Goal: Task Accomplishment & Management: Manage account settings

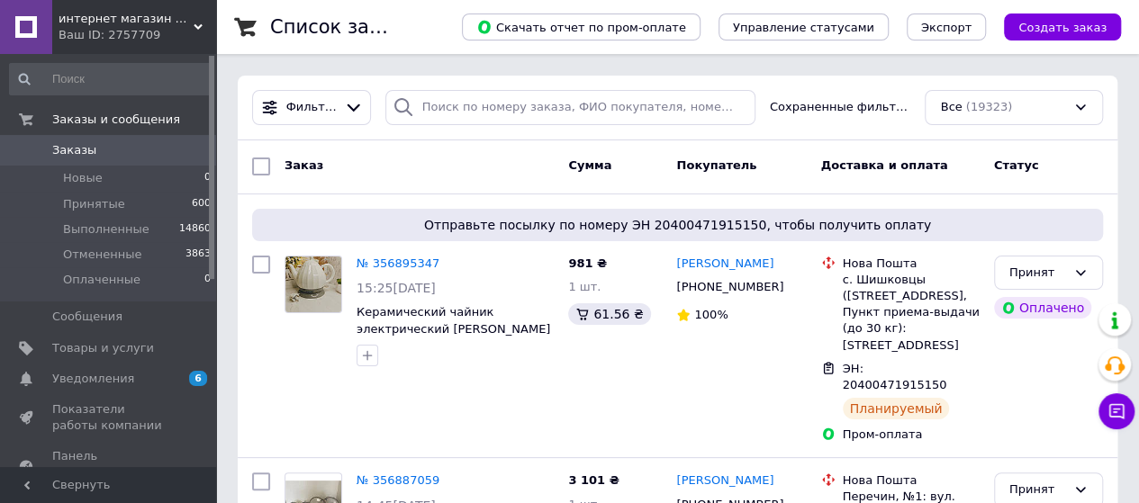
click at [113, 150] on span "Заказы" at bounding box center [109, 150] width 114 height 16
click at [88, 152] on span "Заказы" at bounding box center [74, 150] width 44 height 16
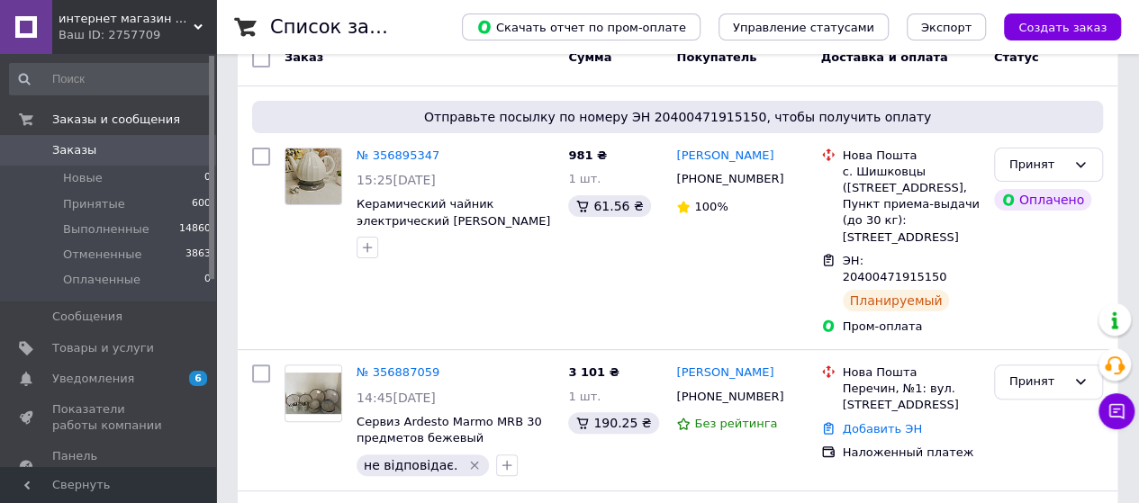
scroll to position [151, 0]
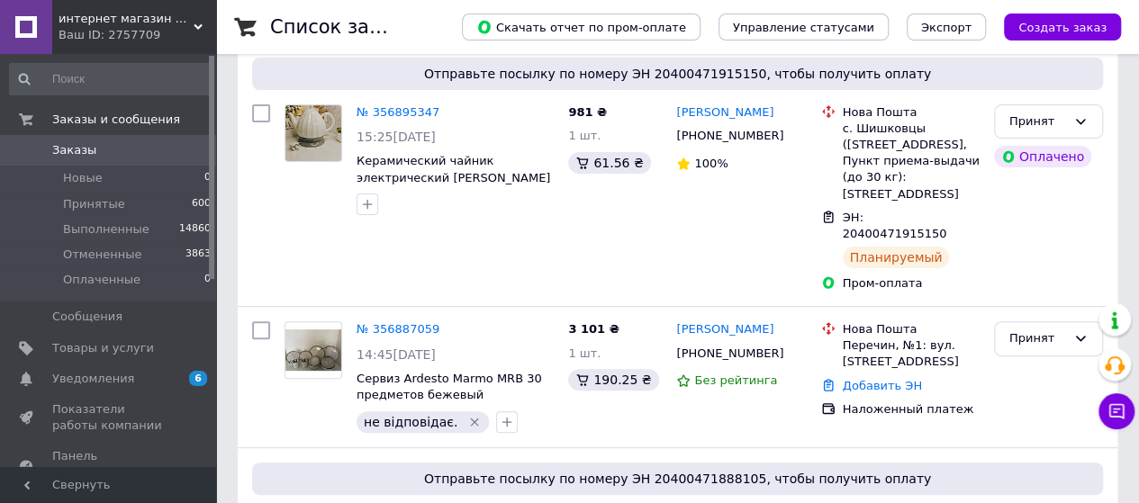
click at [65, 143] on span "Заказы" at bounding box center [74, 150] width 44 height 16
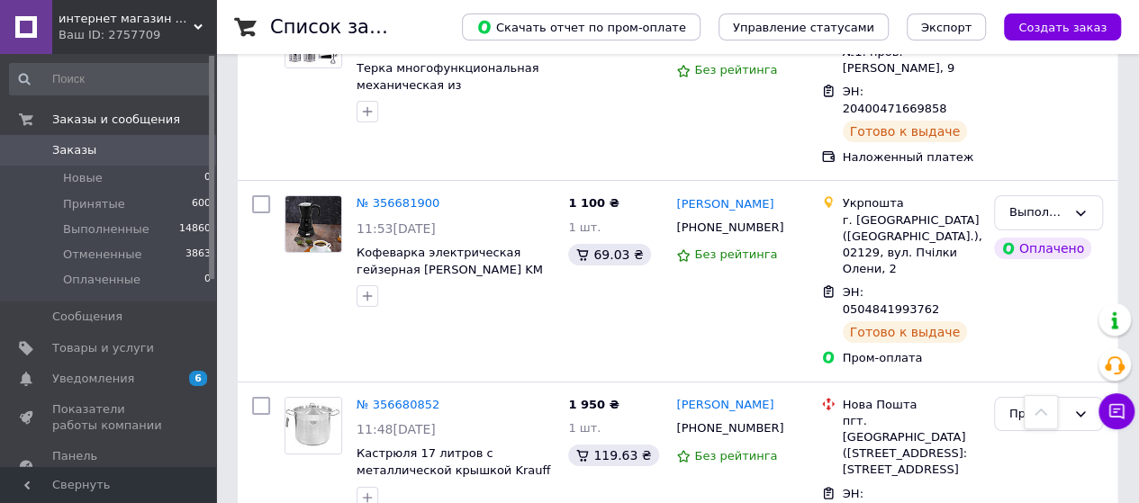
scroll to position [3289, 0]
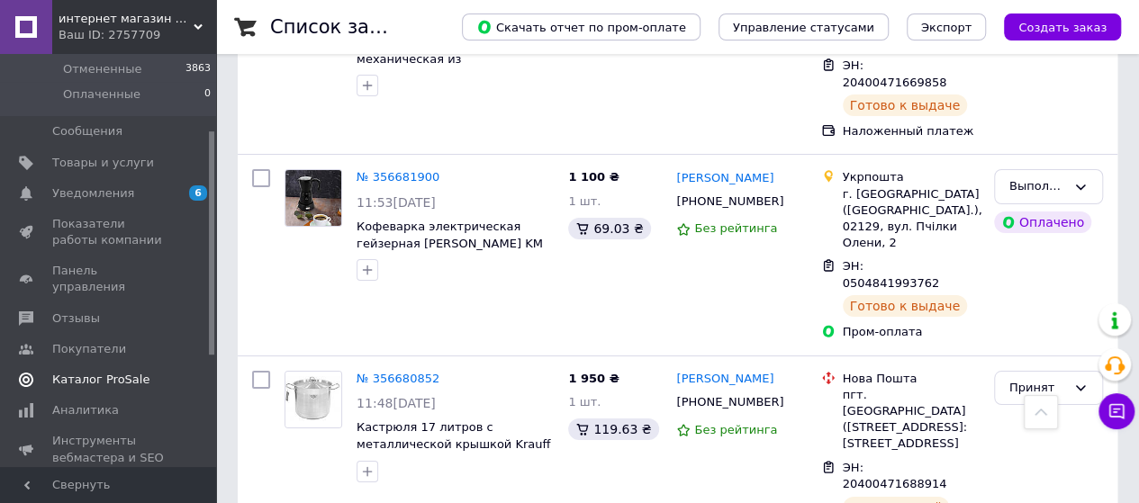
drag, startPoint x: 211, startPoint y: 276, endPoint x: 200, endPoint y: 365, distance: 88.9
click at [204, 363] on div "Заказы и сообщения Заказы 0 Новые 0 Принятые 600 Выполненные 14860 Отмененные 3…" at bounding box center [108, 260] width 216 height 413
click at [55, 309] on span "Отзывы" at bounding box center [76, 317] width 48 height 16
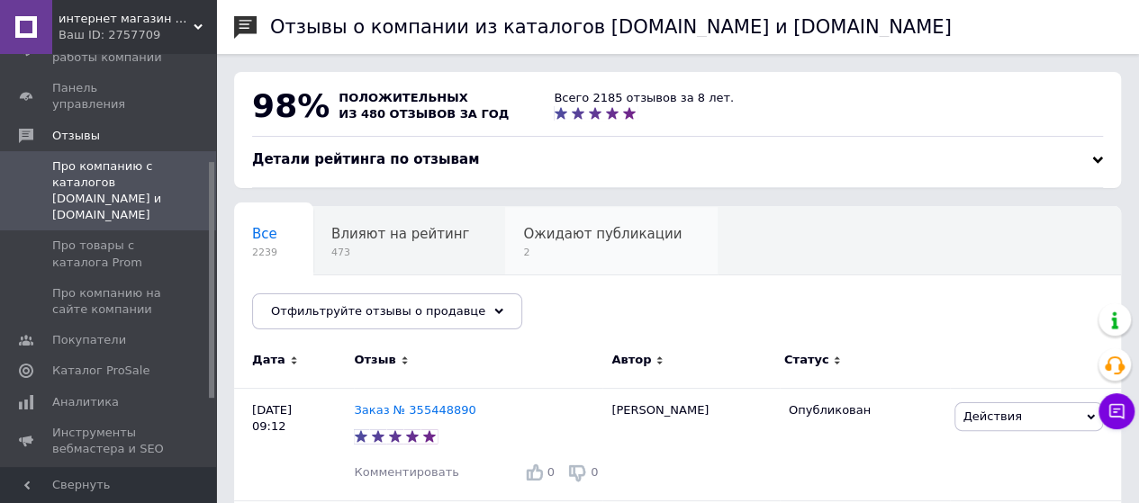
click at [605, 238] on span "Ожидают публикации" at bounding box center [602, 234] width 158 height 16
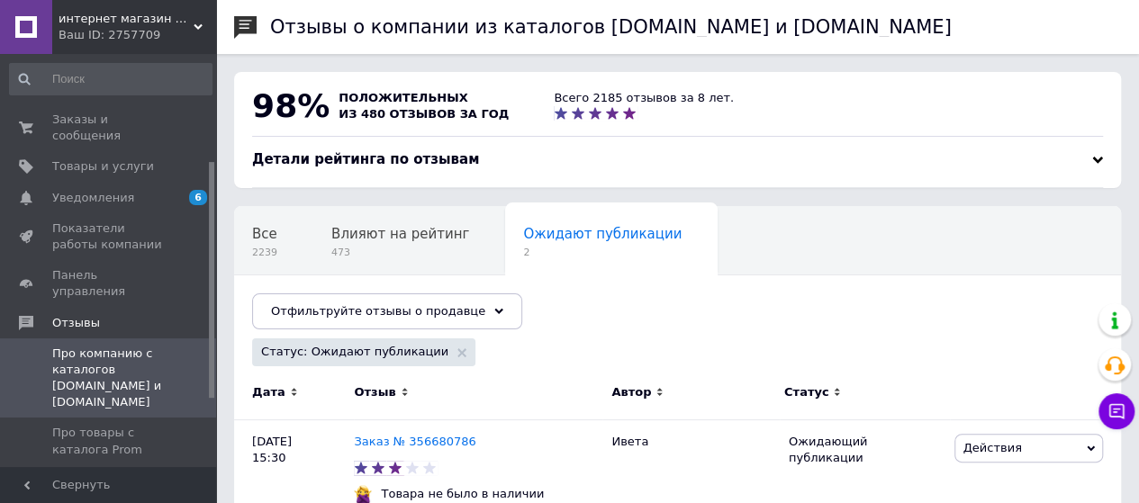
drag, startPoint x: 212, startPoint y: 205, endPoint x: 216, endPoint y: 44, distance: 161.2
click at [216, 44] on div "интернет магазин Бренд-Посуд Ваш ID: 2757709 Сайт интернет магазин Бренд-Посуд …" at bounding box center [569, 375] width 1139 height 751
click at [148, 123] on span "Заказы и сообщения" at bounding box center [109, 128] width 114 height 32
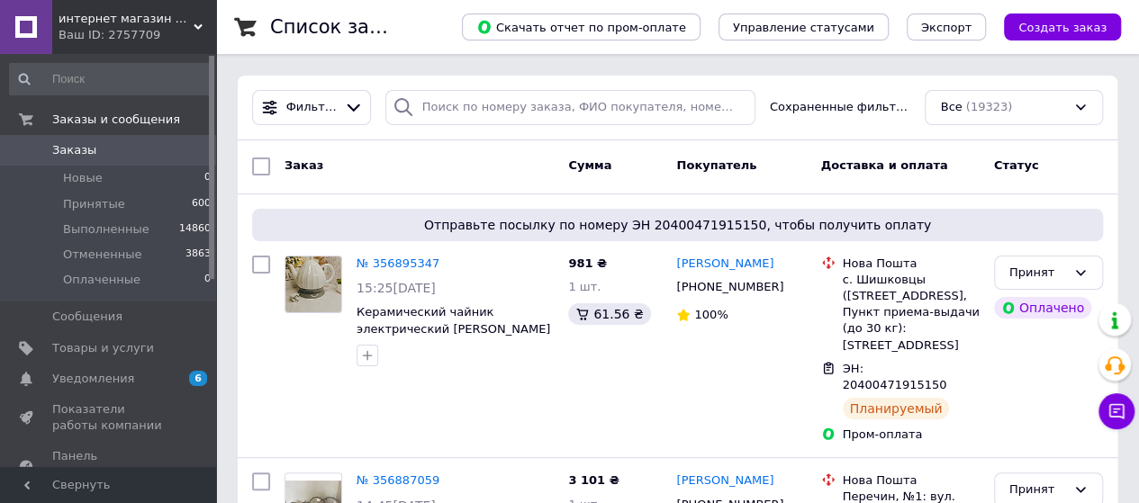
click at [61, 149] on span "Заказы" at bounding box center [74, 150] width 44 height 16
click at [94, 152] on span "Заказы" at bounding box center [109, 150] width 114 height 16
click at [91, 145] on span "Заказы" at bounding box center [109, 150] width 114 height 16
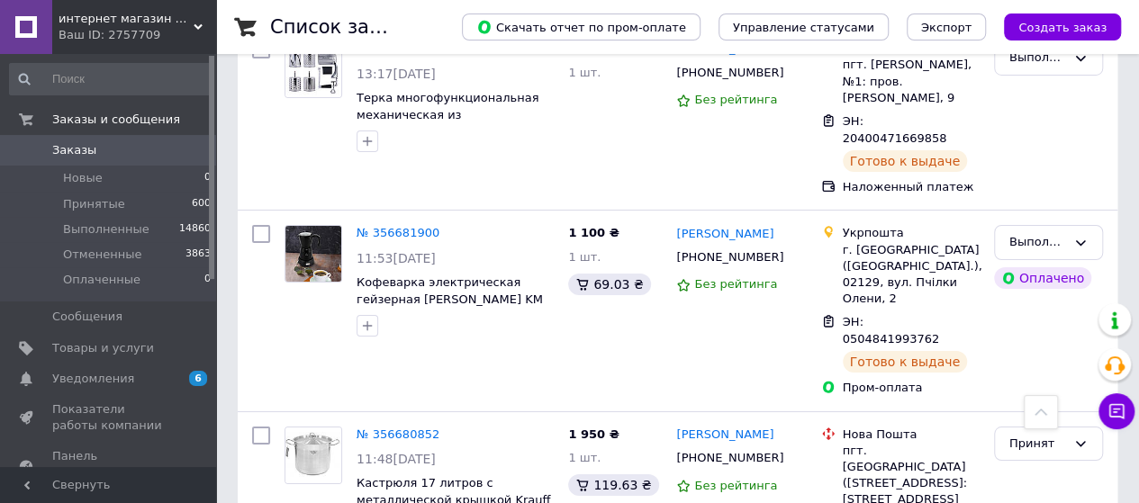
scroll to position [3289, 0]
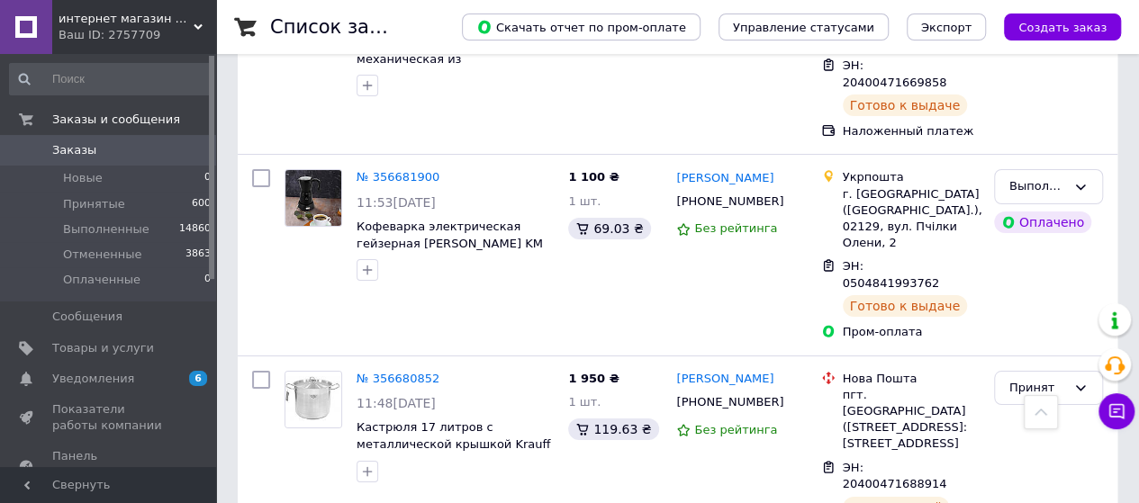
click at [156, 15] on span "интернет магазин Бренд-Посуд" at bounding box center [126, 19] width 135 height 16
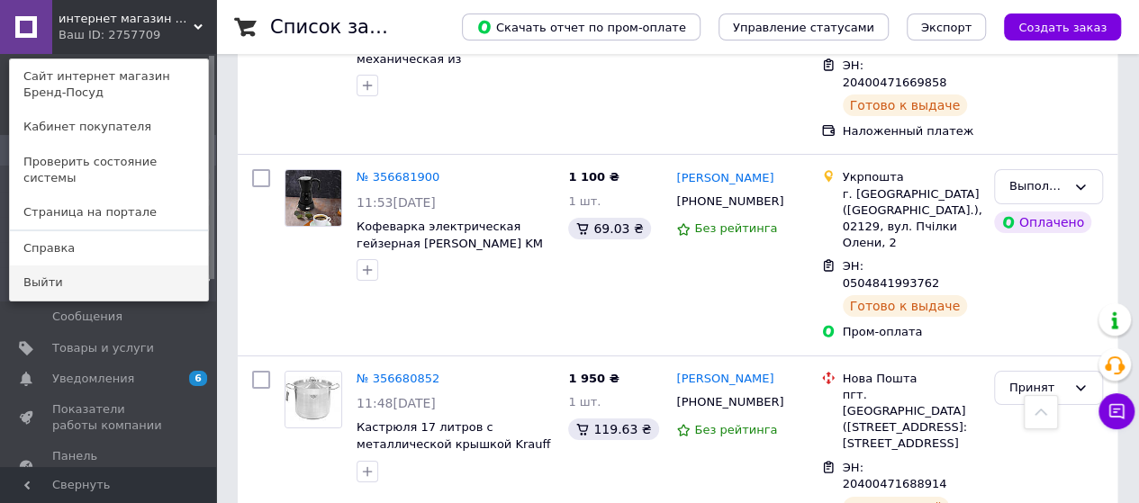
click at [99, 266] on link "Выйти" at bounding box center [109, 283] width 198 height 34
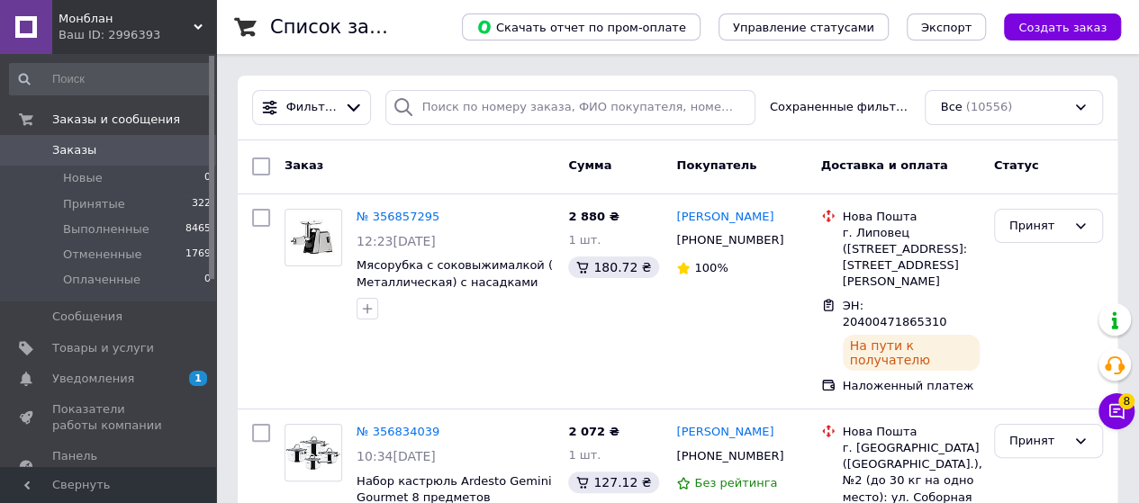
scroll to position [158, 0]
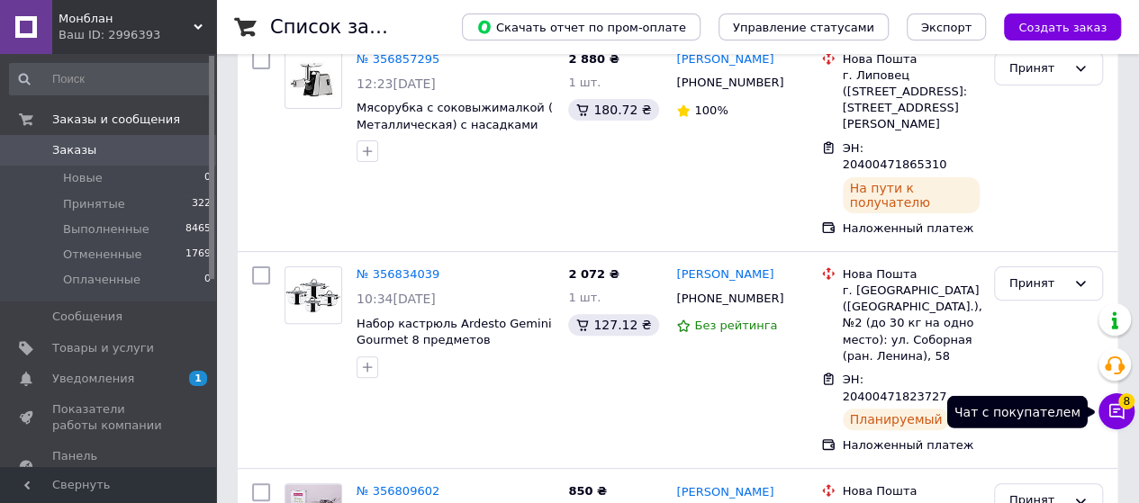
click at [1121, 408] on span "8" at bounding box center [1126, 402] width 16 height 16
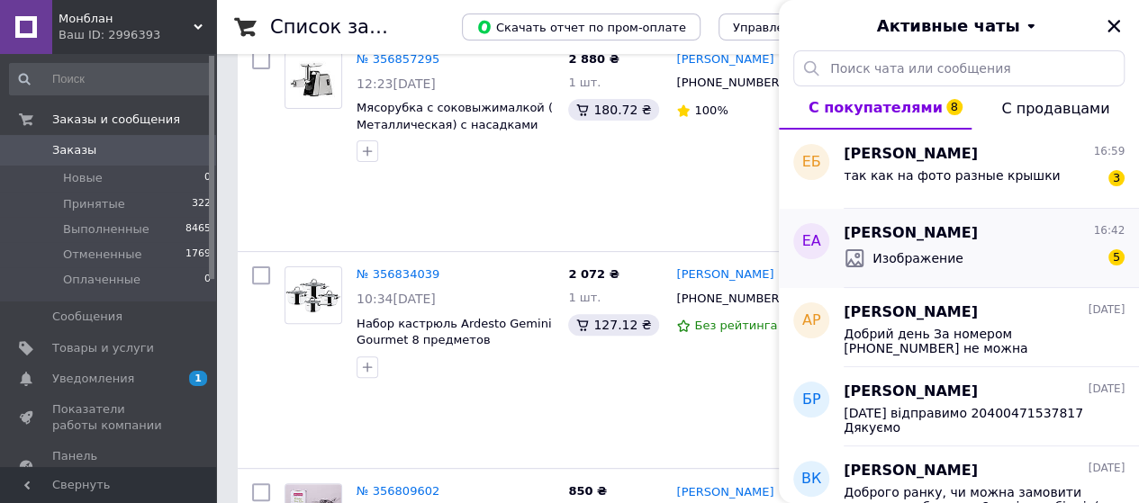
click at [998, 246] on div "Изображение 5" at bounding box center [984, 258] width 281 height 29
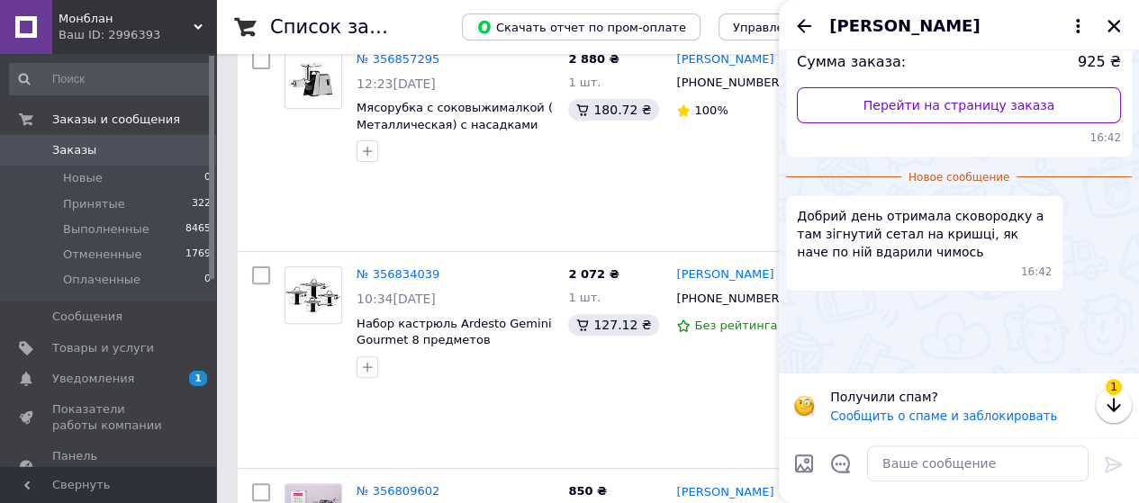
scroll to position [0, 0]
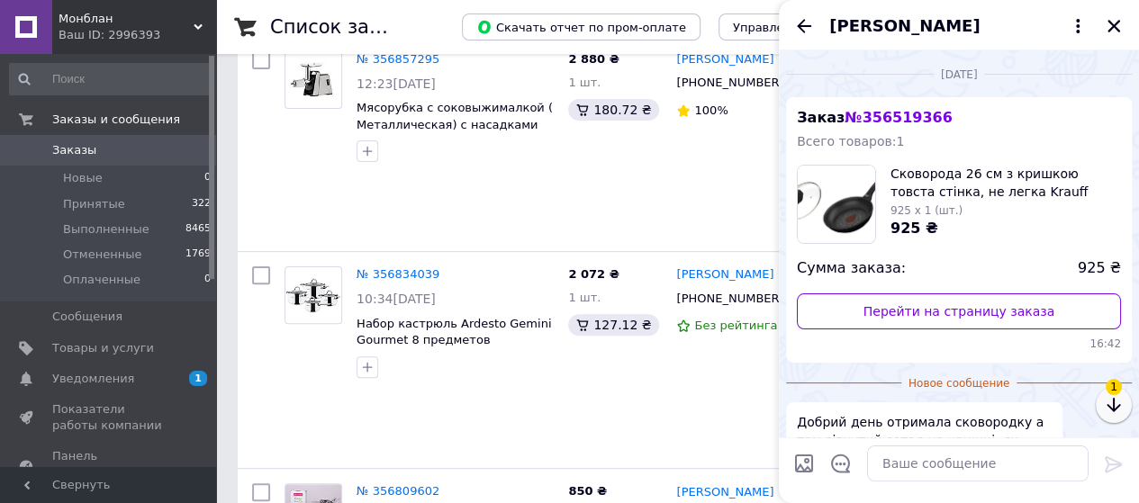
click at [1117, 402] on icon "button" at bounding box center [1114, 405] width 22 height 22
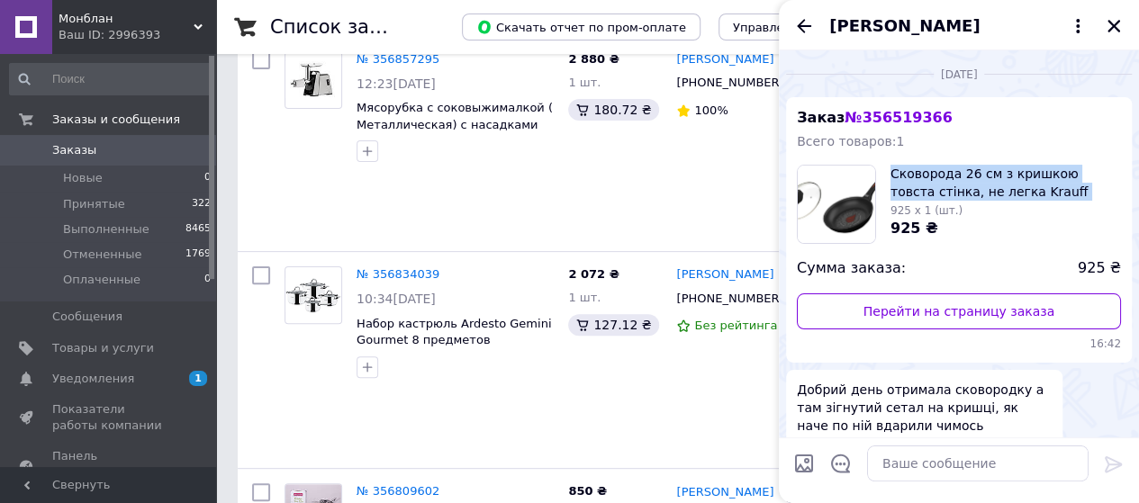
drag, startPoint x: 890, startPoint y: 100, endPoint x: 1132, endPoint y: 197, distance: 261.0
click at [1132, 197] on div "[DATE] Заказ № 356519366 Всего товаров: 1 Сковорода 26 см з кришкою товста стін…" at bounding box center [959, 314] width 360 height 529
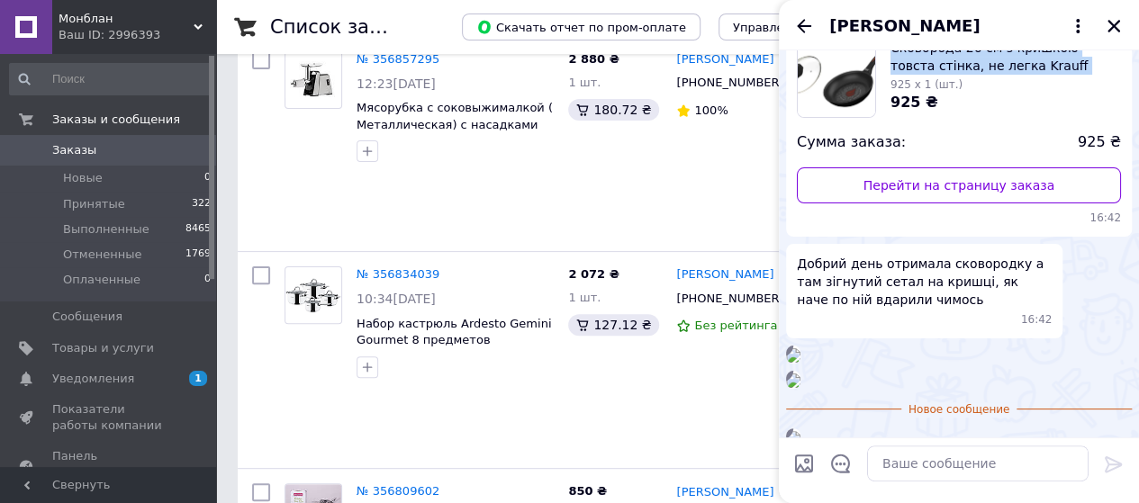
scroll to position [180, 0]
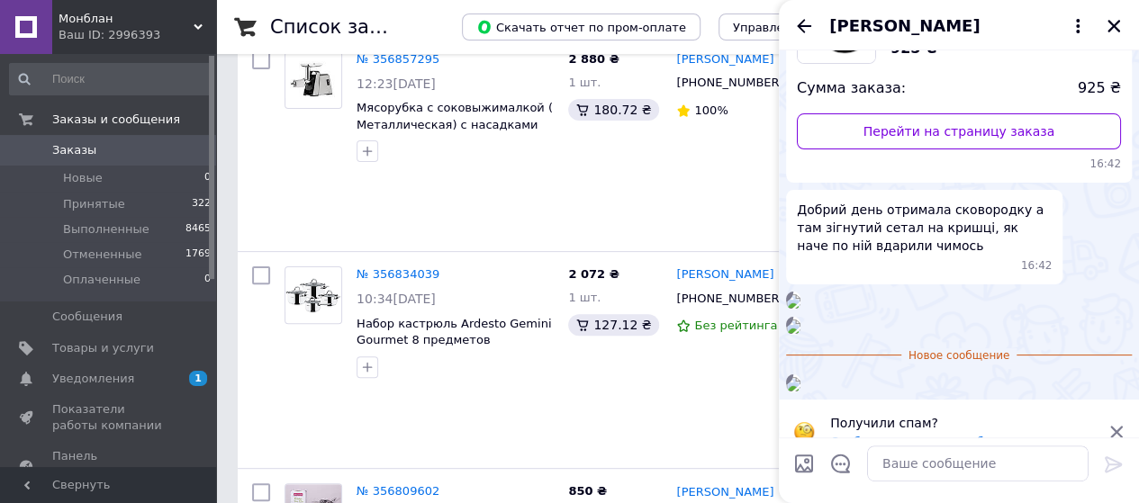
click at [801, 309] on img at bounding box center [793, 301] width 14 height 14
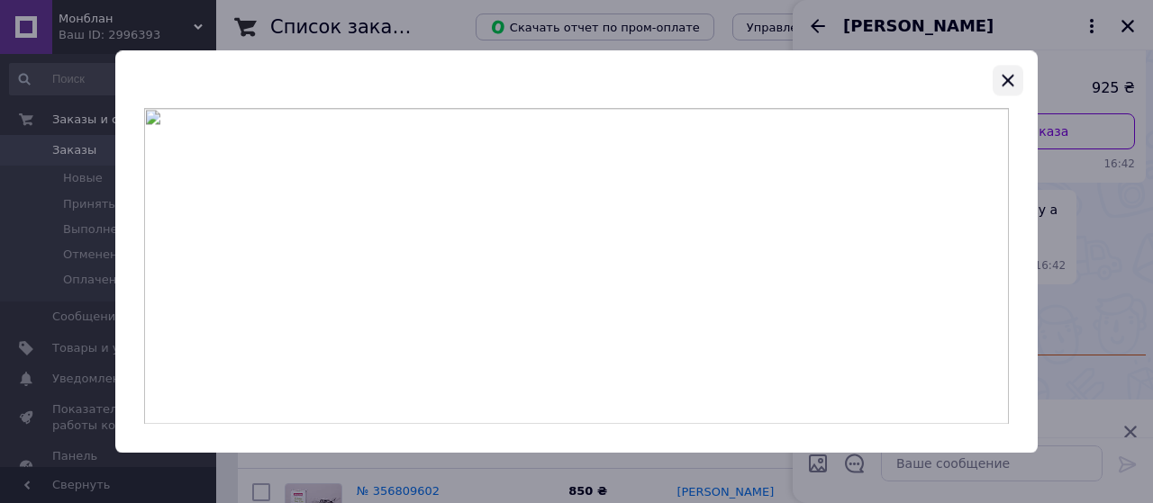
click at [1001, 76] on icon "button" at bounding box center [1008, 80] width 22 height 22
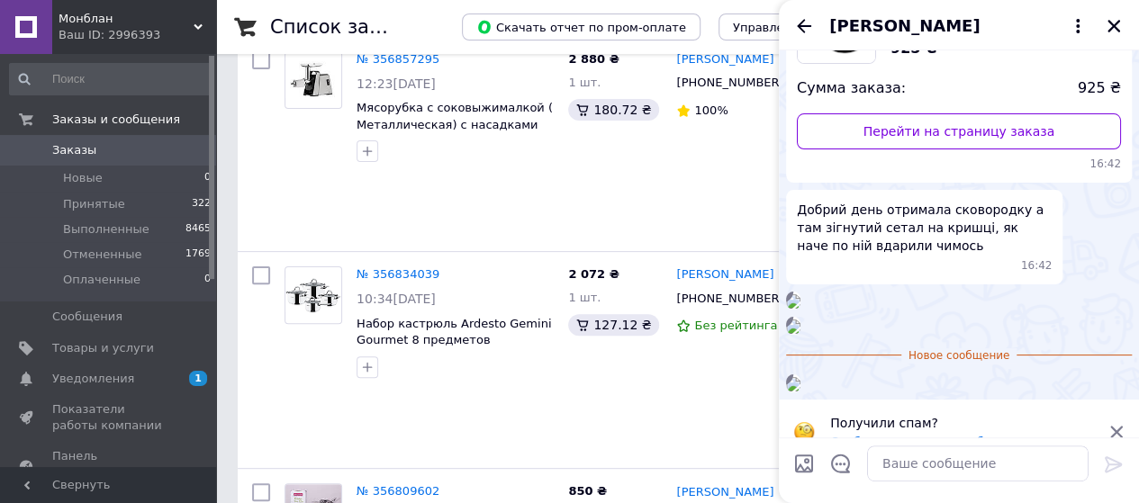
click at [892, 24] on span "[PERSON_NAME]" at bounding box center [904, 25] width 150 height 23
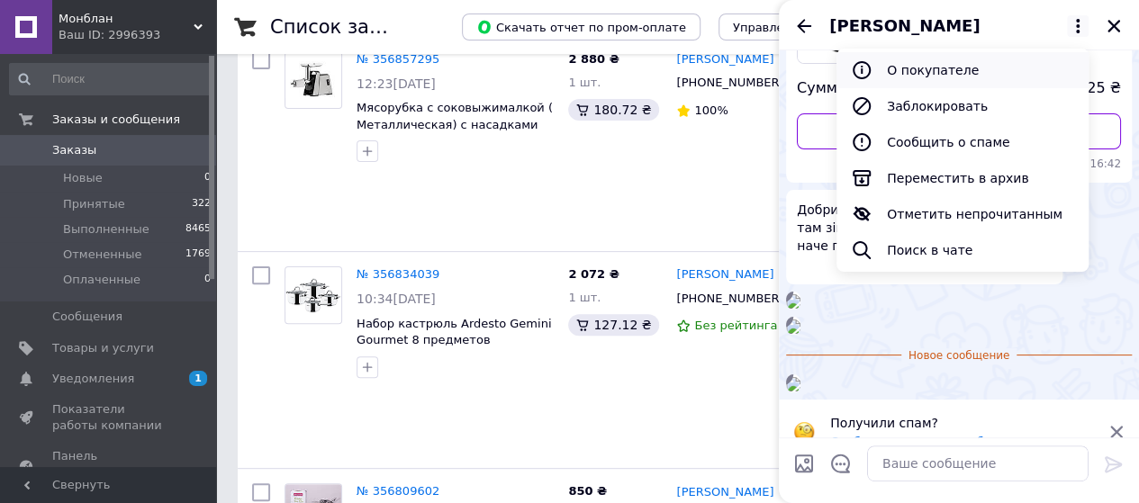
click at [886, 65] on button "О покупателе" at bounding box center [963, 70] width 252 height 36
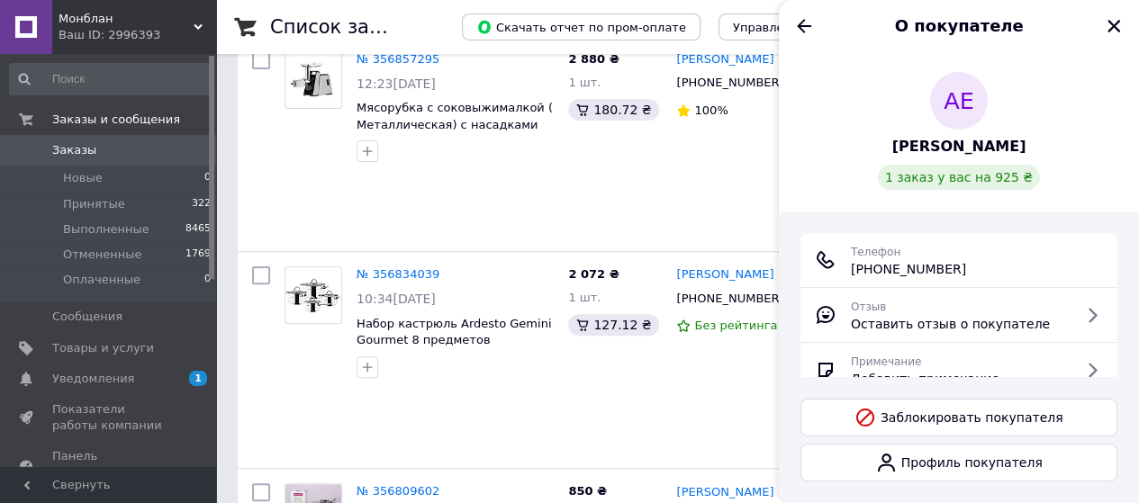
click at [956, 145] on span "[PERSON_NAME]" at bounding box center [959, 147] width 134 height 21
